Goal: Obtain resource: Obtain resource

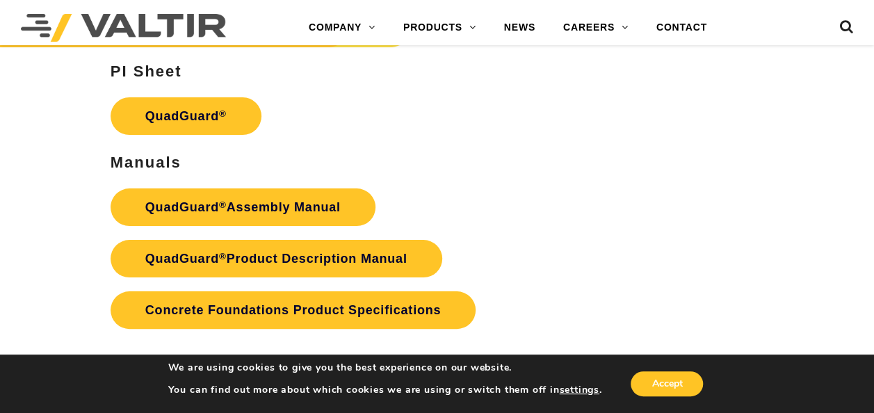
scroll to position [2643, 0]
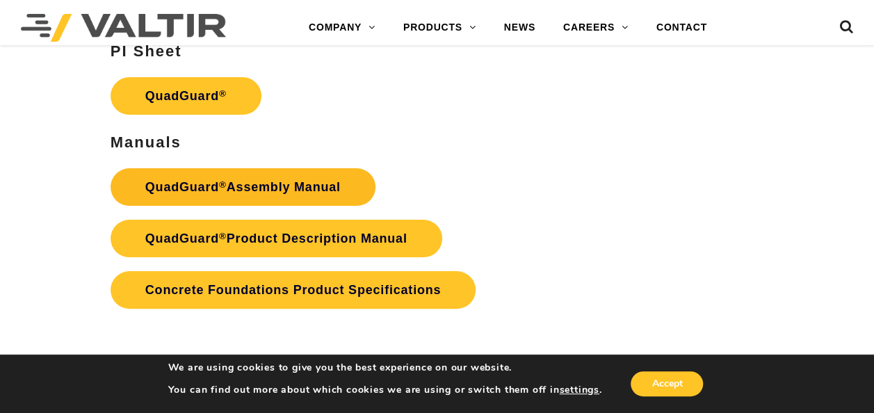
click at [271, 185] on link "QuadGuard ® Assembly Manual" at bounding box center [243, 187] width 265 height 38
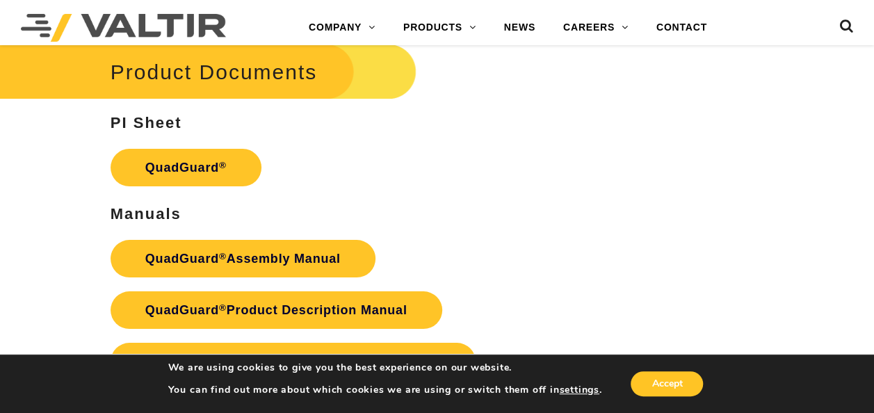
scroll to position [2643, 0]
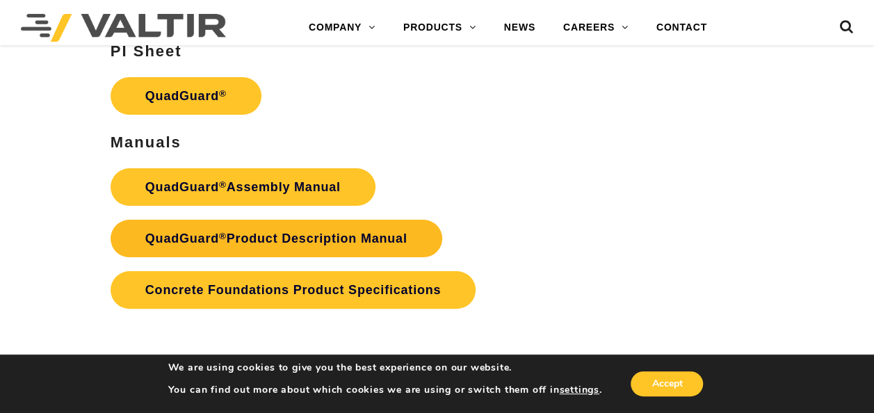
click at [286, 234] on link "QuadGuard ® Product Description Manual" at bounding box center [277, 239] width 332 height 38
